Goal: Navigation & Orientation: Understand site structure

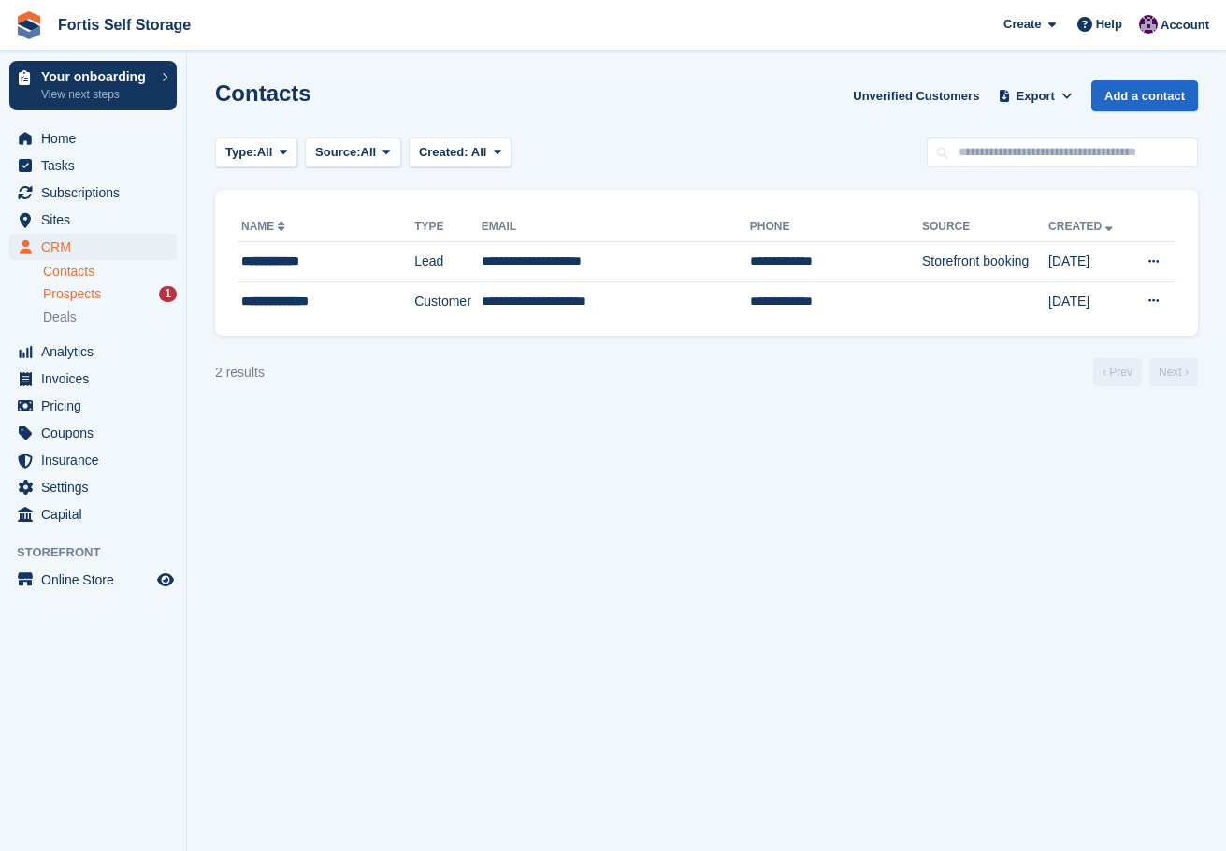
click at [83, 295] on span "Prospects" at bounding box center [72, 294] width 58 height 18
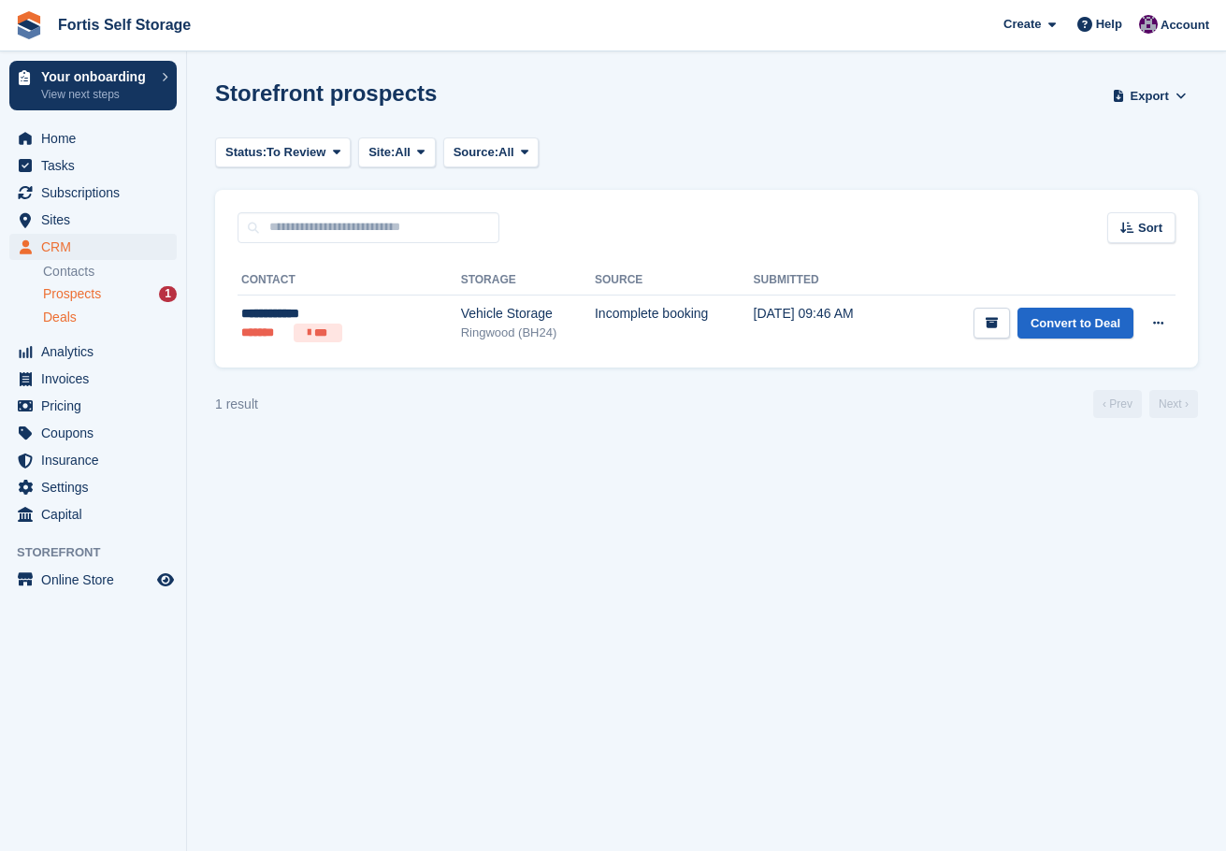
click at [75, 314] on span "Deals" at bounding box center [60, 317] width 34 height 18
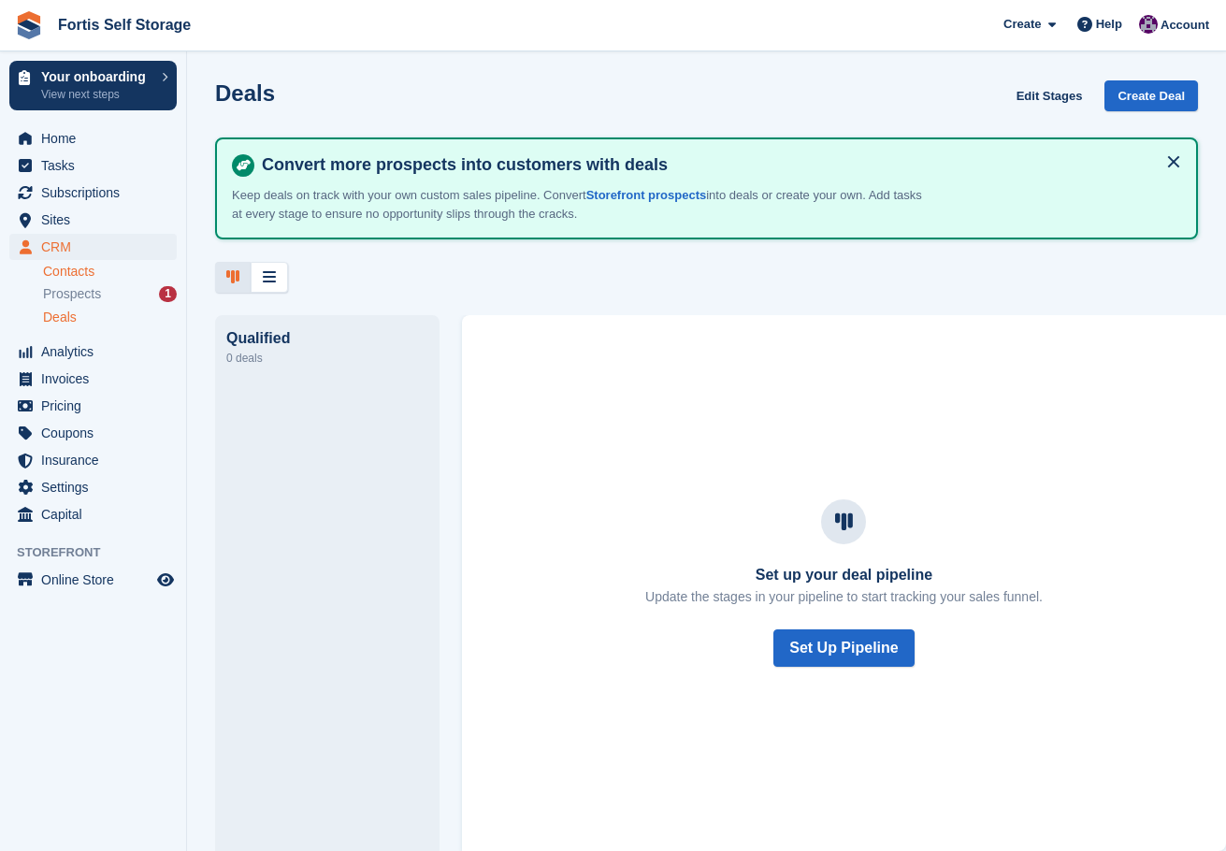
click at [82, 270] on link "Contacts" at bounding box center [110, 272] width 134 height 18
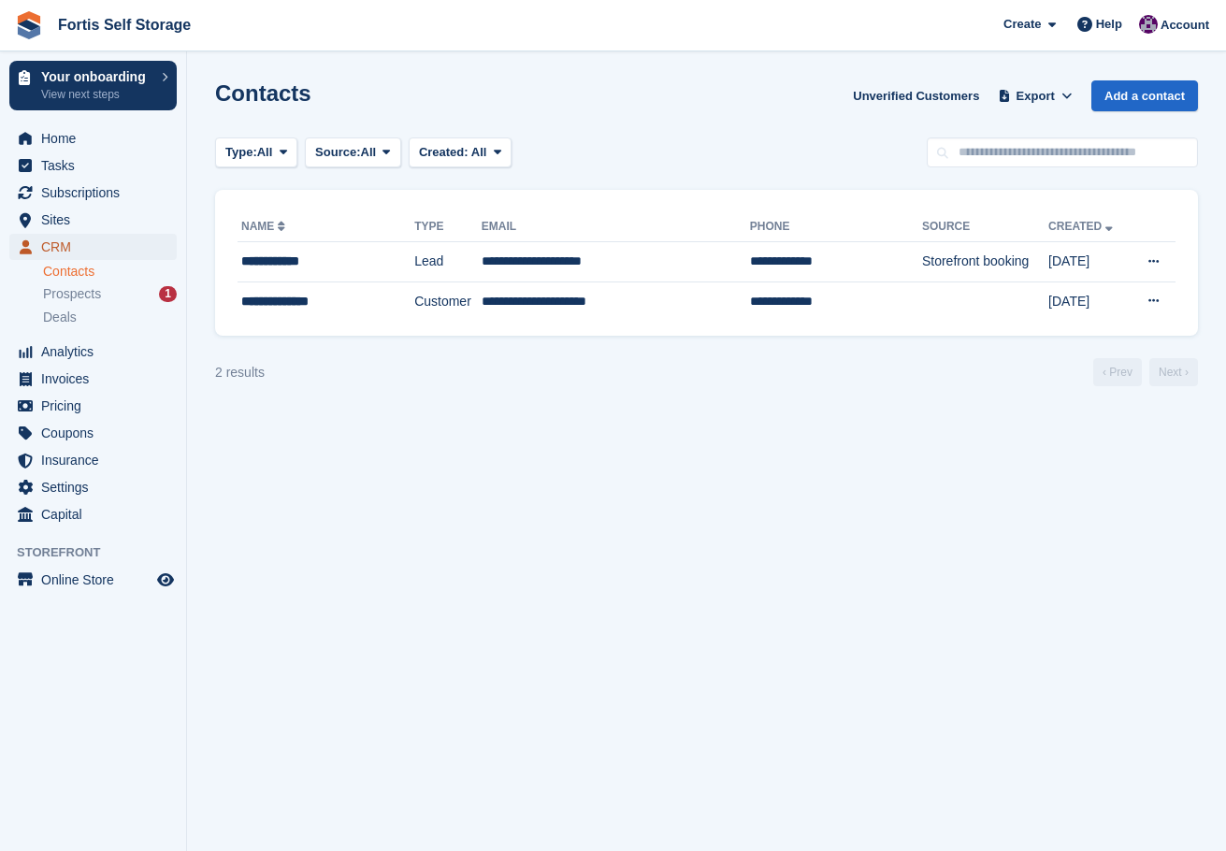
click at [80, 252] on span "CRM" at bounding box center [97, 247] width 112 height 26
click at [78, 135] on span "Home" at bounding box center [97, 138] width 112 height 26
